Goal: Book appointment/travel/reservation

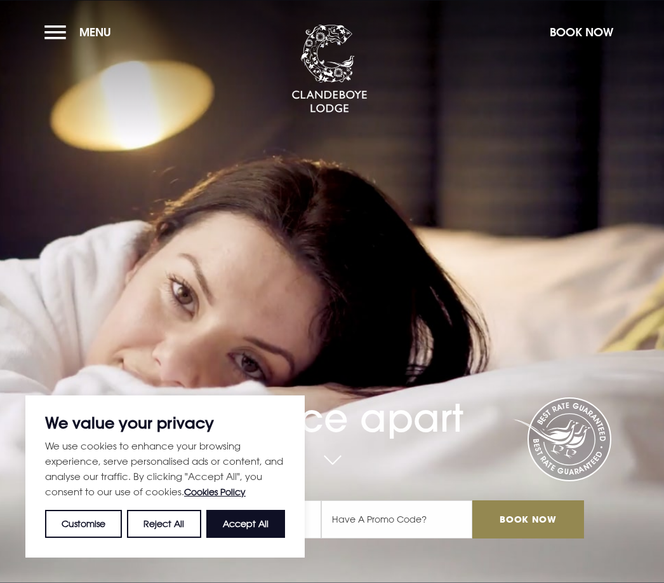
click at [58, 37] on button "Menu" at bounding box center [80, 31] width 73 height 27
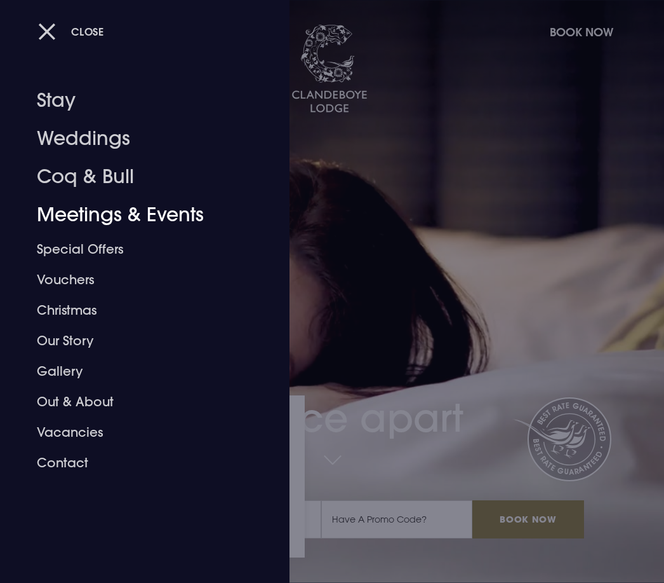
click at [180, 220] on link "Meetings & Events" at bounding box center [136, 215] width 199 height 38
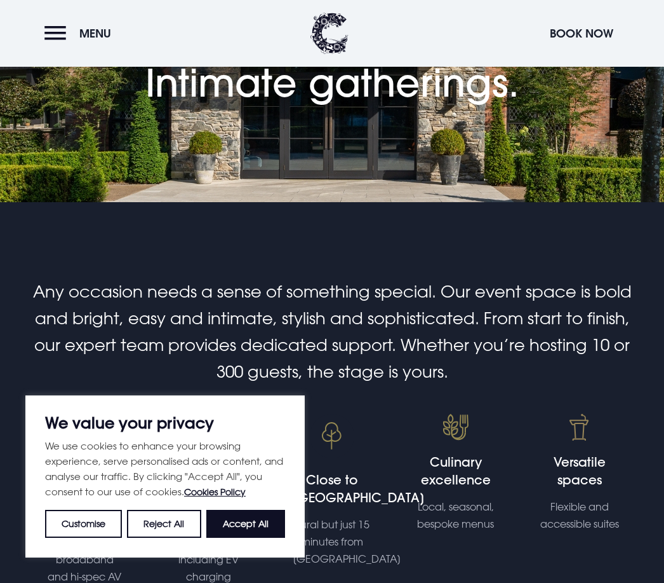
scroll to position [185, 0]
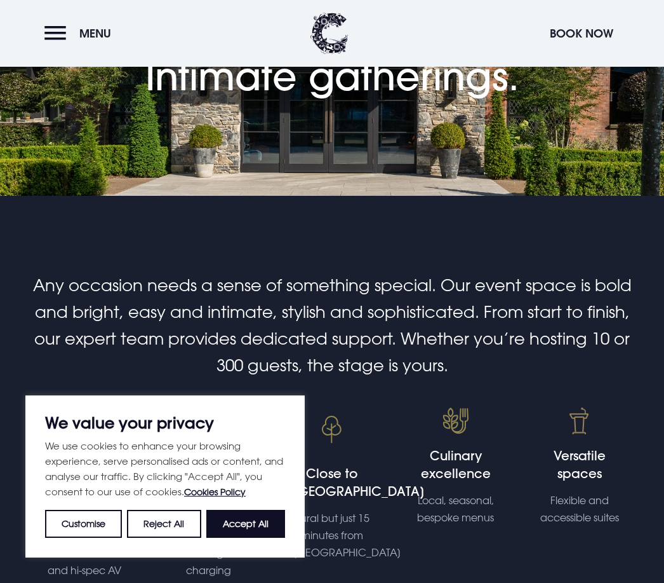
click at [254, 537] on button "Accept All" at bounding box center [245, 523] width 79 height 28
checkbox input "true"
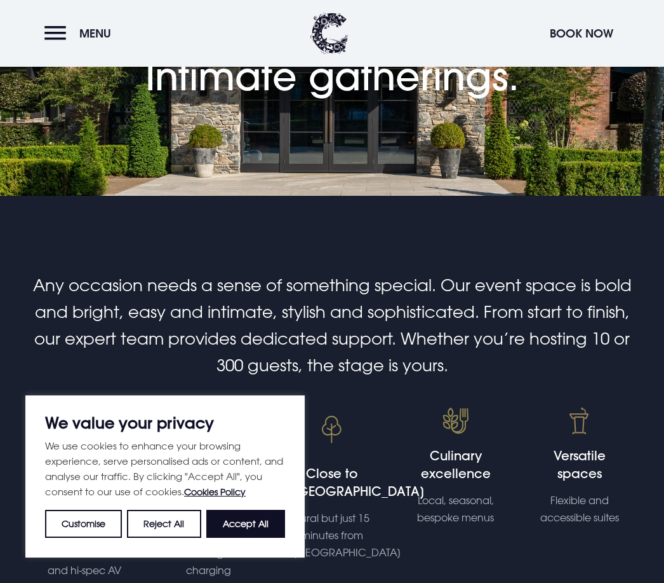
checkbox input "true"
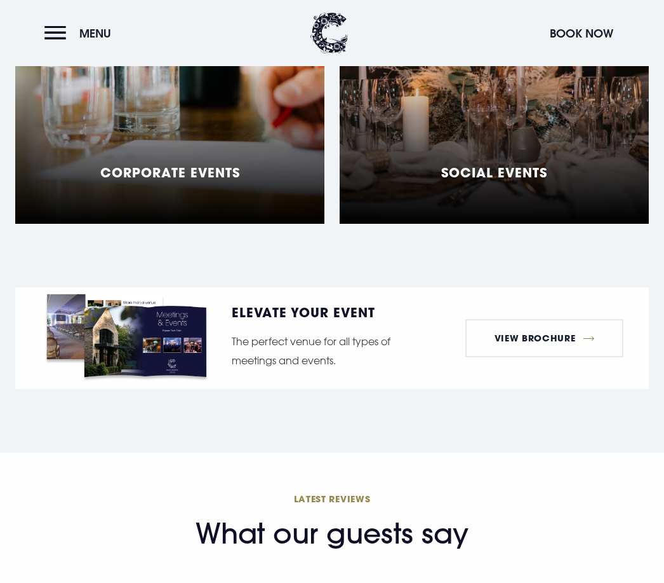
scroll to position [1167, 0]
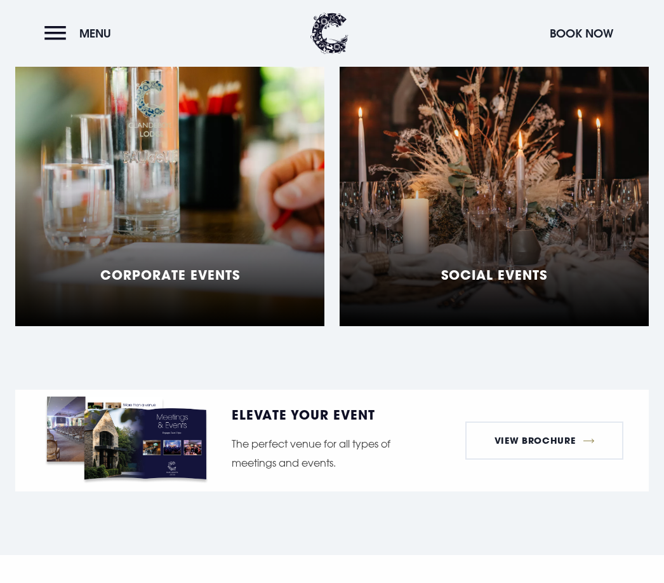
click at [470, 286] on div "Social Events" at bounding box center [495, 281] width 106 height 29
